Goal: Task Accomplishment & Management: Use online tool/utility

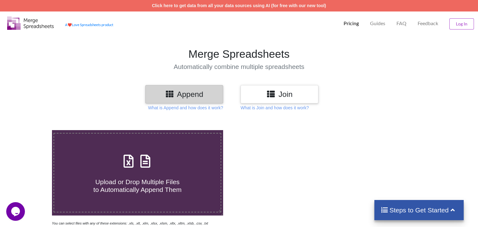
click at [198, 90] on h3 "Append" at bounding box center [184, 94] width 68 height 9
click at [147, 138] on label "Upload or Drop Multiple Files to Automatically Append Them" at bounding box center [137, 173] width 168 height 80
click at [33, 130] on input "Upload or Drop Multiple Files to Automatically Append Them" at bounding box center [33, 130] width 0 height 0
type input "C:\fakepath\Manual-Tarifario-SOAT-de-Salud-2025-Indexado-a-IPC-Consultorsalud.x…"
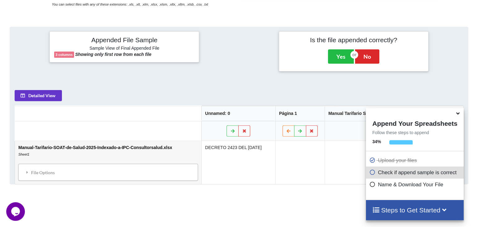
scroll to position [220, 0]
click at [457, 115] on icon at bounding box center [457, 113] width 7 height 6
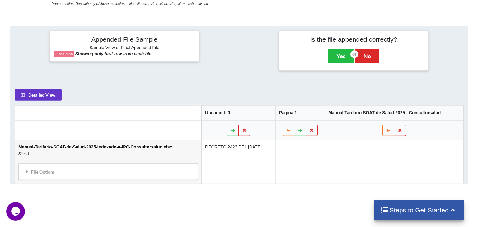
scroll to position [0, 0]
click at [41, 147] on div "Welcome to our site, if you need help simply reply to this message, we are onli…" at bounding box center [62, 170] width 105 height 49
click at [32, 142] on div "Welcome to our site, if you need help simply reply to this message, we are onli…" at bounding box center [62, 150] width 112 height 95
click at [89, 121] on div "Welcome to our site, if you need help simply reply to this message, we are onli…" at bounding box center [62, 150] width 112 height 95
click at [148, 140] on td "Manual-Tarifario-SOAT-de-Salud-2025-Indexado-a-IPC-Consultorsalud.xlsx Sheet1 F…" at bounding box center [108, 161] width 186 height 43
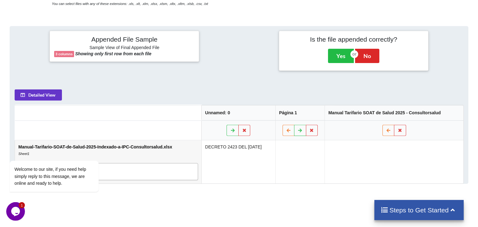
click at [149, 140] on td "Manual-Tarifario-SOAT-de-Salud-2025-Indexado-a-IPC-Consultorsalud.xlsx Sheet1 F…" at bounding box center [108, 161] width 186 height 43
click at [155, 140] on td "Manual-Tarifario-SOAT-de-Salud-2025-Indexado-a-IPC-Consultorsalud.xlsx Sheet1 F…" at bounding box center [108, 161] width 186 height 43
click at [168, 140] on td "Manual-Tarifario-SOAT-de-Salud-2025-Indexado-a-IPC-Consultorsalud.xlsx Sheet1 F…" at bounding box center [108, 161] width 186 height 43
drag, startPoint x: 144, startPoint y: 116, endPoint x: 119, endPoint y: 128, distance: 28.2
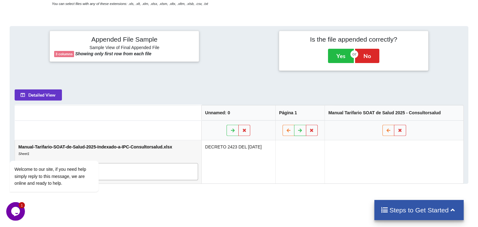
click at [142, 140] on td "Manual-Tarifario-SOAT-de-Salud-2025-Indexado-a-IPC-Consultorsalud.xlsx Sheet1 F…" at bounding box center [108, 161] width 186 height 43
click at [105, 139] on div "Welcome to our site, if you need help simply reply to this message, we are onli…" at bounding box center [62, 150] width 112 height 95
click at [33, 89] on button "Detailed View" at bounding box center [37, 94] width 47 height 11
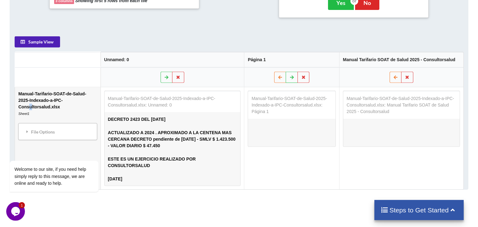
scroll to position [255, 0]
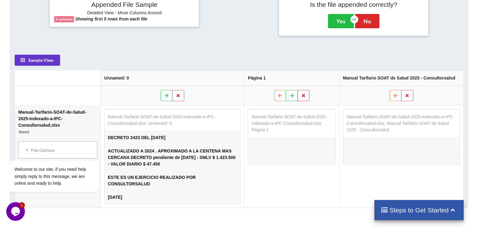
click at [414, 209] on h4 "Steps to Get Started" at bounding box center [418, 211] width 77 height 8
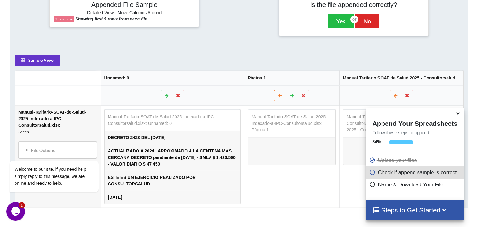
click at [369, 185] on icon at bounding box center [372, 183] width 6 height 5
click at [369, 184] on icon at bounding box center [372, 183] width 6 height 5
click at [369, 171] on icon at bounding box center [372, 171] width 6 height 5
click at [399, 206] on div "Steps to Get Started" at bounding box center [414, 210] width 97 height 20
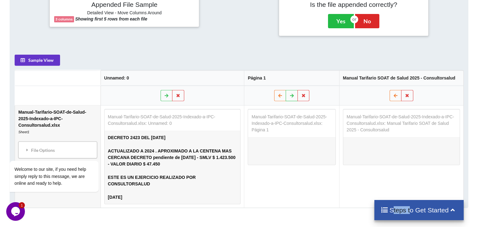
click at [399, 206] on div "Steps to Get Started" at bounding box center [418, 210] width 89 height 20
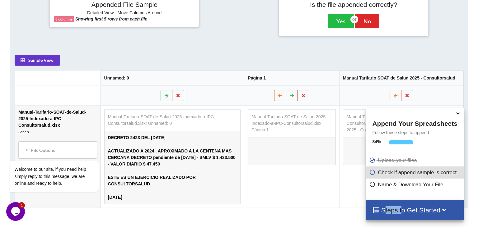
click at [371, 174] on icon at bounding box center [372, 171] width 6 height 5
drag, startPoint x: 371, startPoint y: 174, endPoint x: 387, endPoint y: 165, distance: 18.6
click at [371, 174] on icon at bounding box center [372, 171] width 6 height 5
drag, startPoint x: 387, startPoint y: 165, endPoint x: 389, endPoint y: 156, distance: 9.4
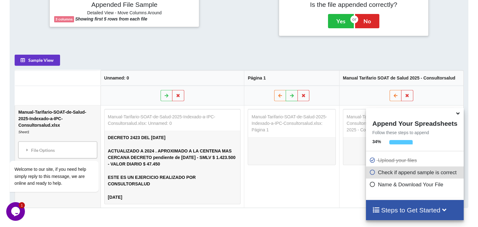
click at [388, 164] on p "Upload your files" at bounding box center [415, 161] width 93 height 8
drag, startPoint x: 393, startPoint y: 147, endPoint x: 414, endPoint y: 138, distance: 22.6
click at [400, 144] on div at bounding box center [423, 145] width 68 height 11
click at [424, 133] on p "Follow these steps to append" at bounding box center [414, 133] width 97 height 6
drag, startPoint x: 364, startPoint y: 193, endPoint x: 397, endPoint y: 201, distance: 33.8
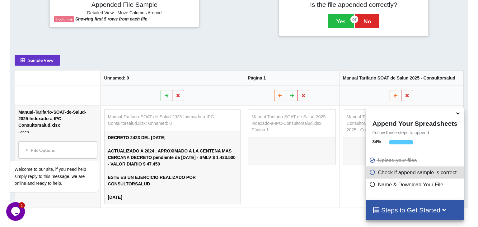
click at [366, 193] on div "Append Your Spreadsheets Follow these steps to append 34 % Upload your files Ch…" at bounding box center [414, 154] width 97 height 92
drag, startPoint x: 397, startPoint y: 201, endPoint x: 399, endPoint y: 210, distance: 9.3
click at [398, 205] on div "Steps to Get Started" at bounding box center [414, 210] width 97 height 20
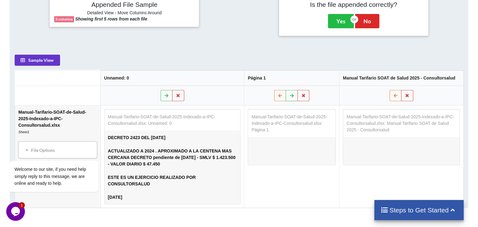
click at [399, 210] on h4 "Steps to Get Started" at bounding box center [418, 211] width 77 height 8
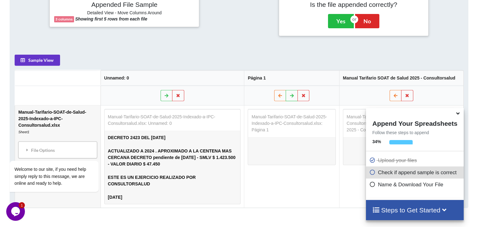
click at [399, 210] on h4 "Steps to Get Started" at bounding box center [414, 211] width 85 height 8
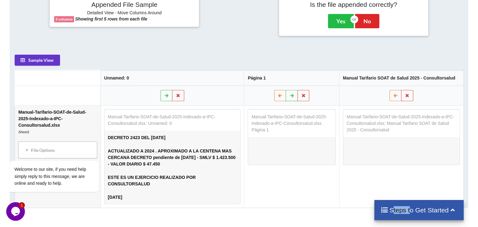
click at [399, 210] on h4 "Steps to Get Started" at bounding box center [418, 211] width 77 height 8
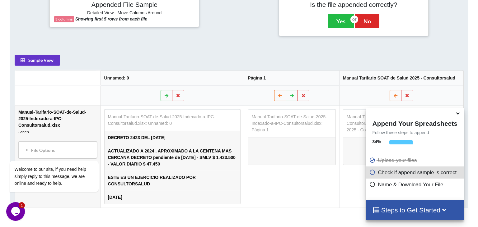
click at [395, 167] on div "Upload your files" at bounding box center [414, 161] width 97 height 12
click at [395, 161] on p "Upload your files" at bounding box center [415, 161] width 93 height 8
click at [369, 174] on icon at bounding box center [372, 171] width 6 height 5
drag, startPoint x: 371, startPoint y: 190, endPoint x: 246, endPoint y: 150, distance: 131.6
click at [371, 190] on div "Name & Download Your File" at bounding box center [414, 185] width 97 height 12
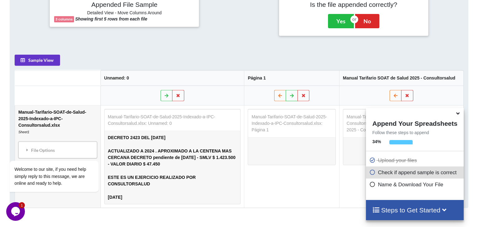
click at [244, 150] on td "Manual-Tarifario-SOAT-de-Salud-2025-Indexado-a-IPC-Consultorsalud.xlsx: Unnamed…" at bounding box center [172, 156] width 144 height 102
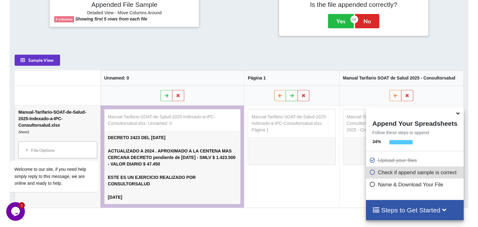
click at [295, 109] on table "Manual-Tarifario-SOAT-de-Salud-2025-Indexado-a-IPC-Consultorsalud.xlsx: Página 1" at bounding box center [292, 137] width 88 height 56
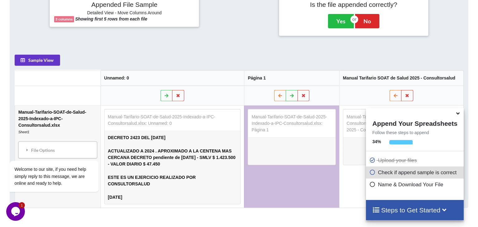
click at [380, 109] on table "Manual-Tarifario-SOAT-de-Salud-2025-Indexado-a-IPC-Consultorsalud.xlsx: Manual …" at bounding box center [400, 137] width 117 height 56
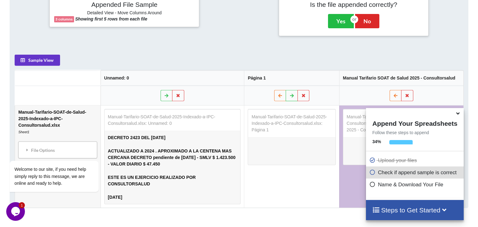
click at [189, 144] on td "ACTUALIZADO A 2024 . APROXIMADO A LA CENTENA MAS CERCANA DECRETO pendiente de […" at bounding box center [172, 157] width 136 height 26
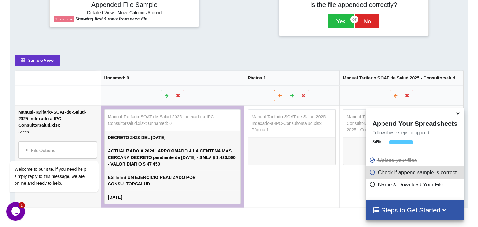
click at [140, 144] on td "ACTUALIZADO A 2024 . APROXIMADO A LA CENTENA MAS CERCANA DECRETO pendiente de […" at bounding box center [172, 157] width 136 height 26
click at [129, 131] on td "DECRETO 2423 DEL [DATE]" at bounding box center [172, 137] width 136 height 13
click at [138, 109] on table "Manual-Tarifario-SOAT-de-Salud-2025-Indexado-a-IPC-Consultorsalud.xlsx: Unnamed…" at bounding box center [172, 156] width 137 height 95
click at [165, 93] on icon at bounding box center [166, 95] width 5 height 4
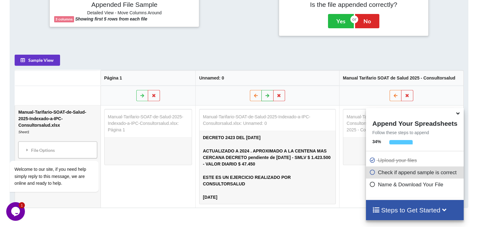
click at [266, 93] on icon at bounding box center [267, 95] width 5 height 4
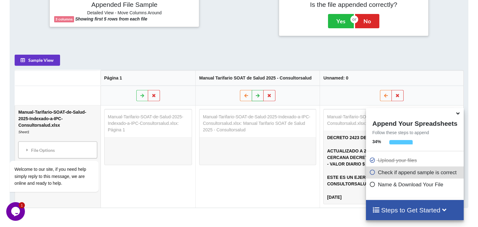
click at [254, 90] on button at bounding box center [257, 95] width 12 height 11
